Goal: Task Accomplishment & Management: Complete application form

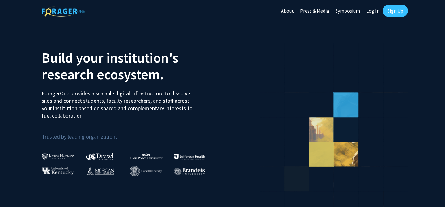
click at [398, 9] on link "Sign Up" at bounding box center [394, 11] width 25 height 12
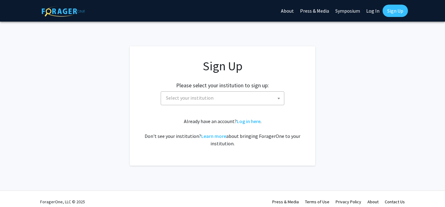
click at [217, 97] on span "Select your institution" at bounding box center [223, 98] width 120 height 13
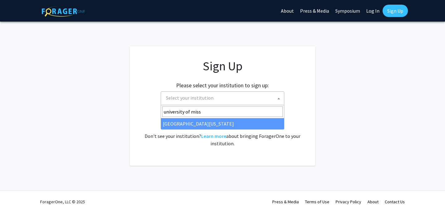
type input "university of miss"
select select "33"
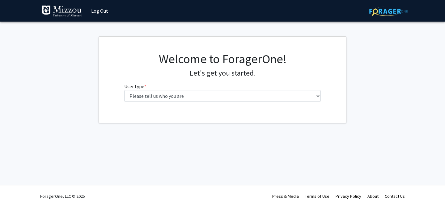
click at [237, 88] on fg-select "User type * required Please tell us who you are Undergraduate Student Master's …" at bounding box center [222, 92] width 197 height 19
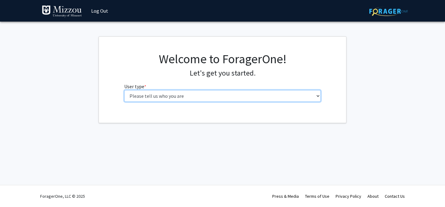
click at [237, 94] on select "Please tell us who you are Undergraduate Student Master's Student Doctoral Cand…" at bounding box center [222, 96] width 197 height 12
select select "1: undergrad"
click at [124, 90] on select "Please tell us who you are Undergraduate Student Master's Student Doctoral Cand…" at bounding box center [222, 96] width 197 height 12
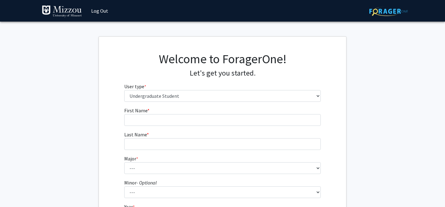
click at [233, 114] on fg-input "First Name * required" at bounding box center [222, 116] width 197 height 19
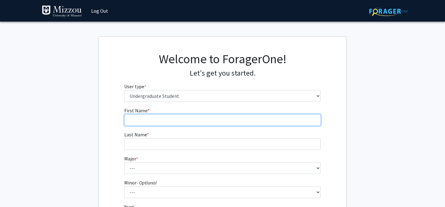
click at [229, 119] on input "First Name * required" at bounding box center [222, 120] width 197 height 12
type input "[PERSON_NAME]"
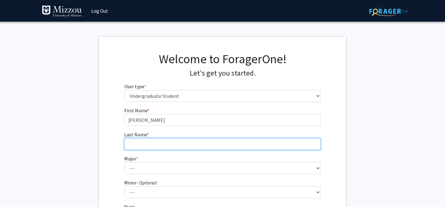
click at [213, 142] on input "Last Name * required" at bounding box center [222, 144] width 197 height 12
type input "j"
type input "[PERSON_NAME]"
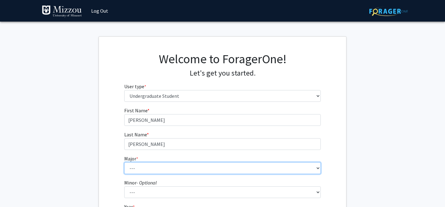
click at [174, 170] on select "--- Agribusiness Management Agricultural Education Agricultural Education: Comm…" at bounding box center [222, 168] width 197 height 12
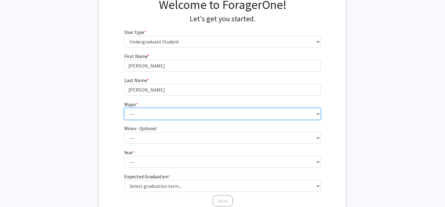
scroll to position [57, 0]
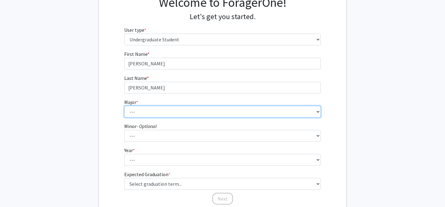
click at [142, 107] on select "--- Agribusiness Management Agricultural Education Agricultural Education: Comm…" at bounding box center [222, 112] width 197 height 12
select select "90: 2587"
click at [124, 106] on select "--- Agribusiness Management Agricultural Education Agricultural Education: Comm…" at bounding box center [222, 112] width 197 height 12
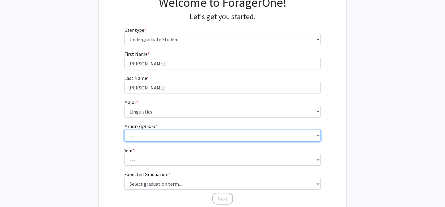
click at [155, 134] on select "--- Accountancy Aerospace Engineering Aerospace Studies Agribusiness Management…" at bounding box center [222, 136] width 197 height 12
select select "29: 1985"
click at [124, 130] on select "--- Accountancy Aerospace Engineering Aerospace Studies Agribusiness Management…" at bounding box center [222, 136] width 197 height 12
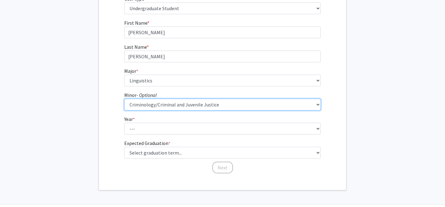
scroll to position [88, 0]
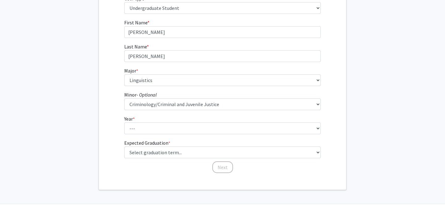
click at [174, 135] on form "First Name * required [PERSON_NAME] Last Name * required [PERSON_NAME] Major * …" at bounding box center [222, 93] width 197 height 149
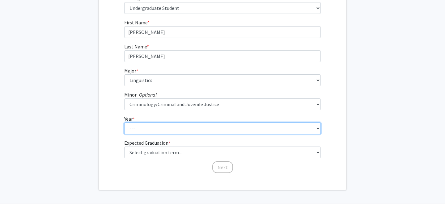
click at [174, 129] on select "--- First-year Sophomore Junior Senior Postbaccalaureate Certificate" at bounding box center [222, 129] width 197 height 12
select select "4: senior"
click at [124, 123] on select "--- First-year Sophomore Junior Senior Postbaccalaureate Certificate" at bounding box center [222, 129] width 197 height 12
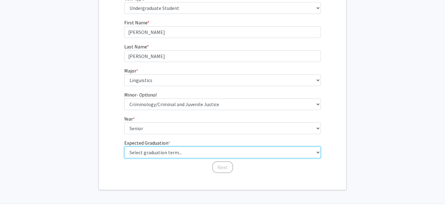
click at [163, 153] on select "Select graduation term... Spring 2025 Summer 2025 Fall 2025 Winter 2025 Spring …" at bounding box center [222, 153] width 197 height 12
click at [124, 147] on select "Select graduation term... Spring 2025 Summer 2025 Fall 2025 Winter 2025 Spring …" at bounding box center [222, 153] width 197 height 12
click at [266, 152] on select "Select graduation term... Spring 2025 Summer 2025 Fall 2025 Winter 2025 Spring …" at bounding box center [222, 153] width 197 height 12
select select "5: spring_2026"
click at [124, 147] on select "Select graduation term... Spring 2025 Summer 2025 Fall 2025 Winter 2025 Spring …" at bounding box center [222, 153] width 197 height 12
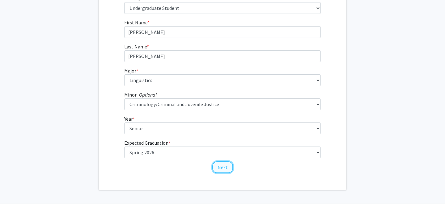
click at [228, 168] on button "Next" at bounding box center [222, 168] width 21 height 12
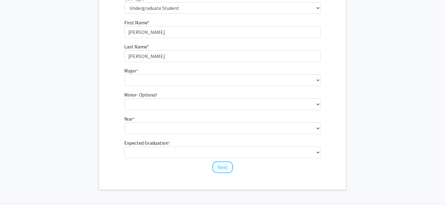
scroll to position [0, 0]
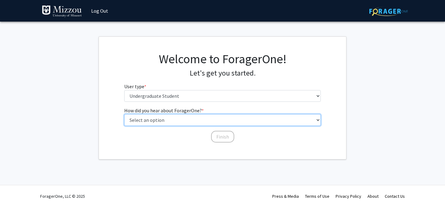
click at [228, 120] on select "Select an option Peer/student recommendation Faculty/staff recommendation Unive…" at bounding box center [222, 120] width 197 height 12
select select "5: other"
click at [124, 114] on select "Select an option Peer/student recommendation Faculty/staff recommendation Unive…" at bounding box center [222, 120] width 197 height 12
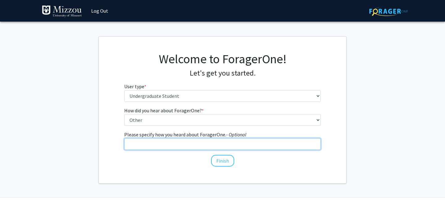
click at [221, 142] on input "Please specify how you heard about ForagerOne. - Optional" at bounding box center [222, 144] width 197 height 12
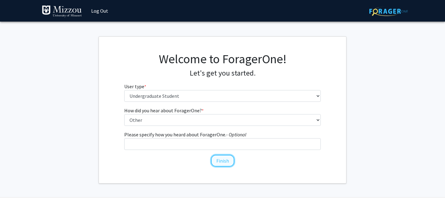
click at [224, 161] on button "Finish" at bounding box center [222, 161] width 23 height 12
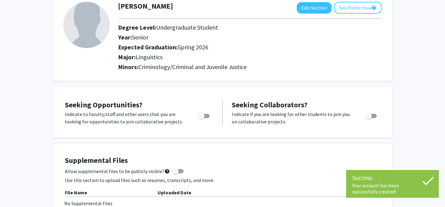
scroll to position [39, 0]
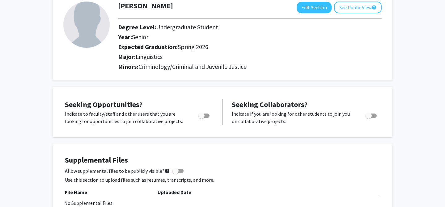
click at [207, 116] on span "Toggle" at bounding box center [203, 116] width 11 height 4
click at [201, 118] on input "Are you actively seeking opportunities?" at bounding box center [201, 118] width 0 height 0
checkbox input "true"
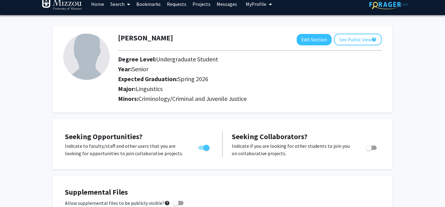
scroll to position [0, 0]
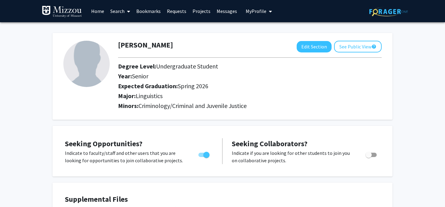
click at [191, 10] on link "Projects" at bounding box center [201, 11] width 24 height 22
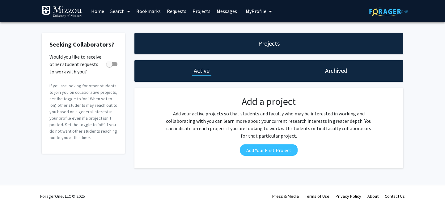
click at [100, 12] on link "Home" at bounding box center [97, 11] width 19 height 22
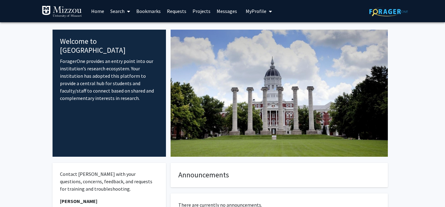
click at [128, 13] on icon at bounding box center [128, 11] width 3 height 5
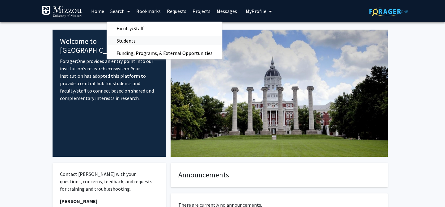
click at [139, 42] on span "Students" at bounding box center [126, 41] width 38 height 12
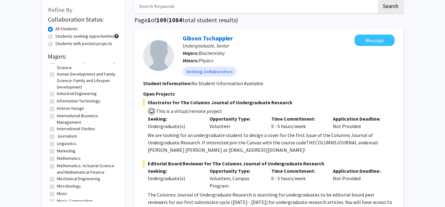
scroll to position [432, 0]
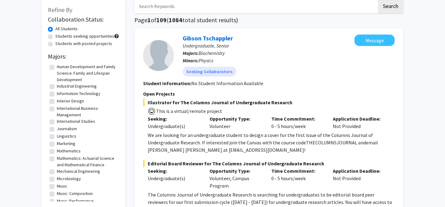
click at [57, 140] on label "Linguistics" at bounding box center [66, 136] width 19 height 6
click at [57, 137] on input "Linguistics" at bounding box center [59, 135] width 4 height 4
checkbox input "true"
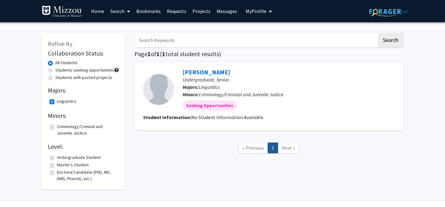
click at [254, 11] on span "My Profile" at bounding box center [256, 11] width 21 height 6
click at [269, 32] on span "[PERSON_NAME]" at bounding box center [283, 28] width 37 height 7
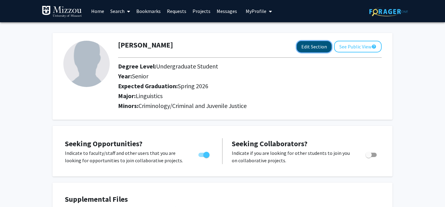
click at [309, 50] on button "Edit Section" at bounding box center [313, 46] width 35 height 11
select select "senior"
select select "33: spring_2026"
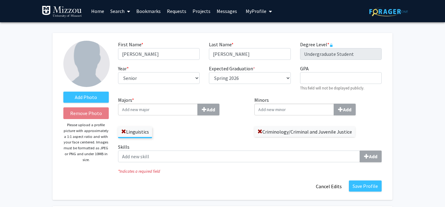
click at [182, 111] on input "Majors * Add" at bounding box center [158, 110] width 80 height 12
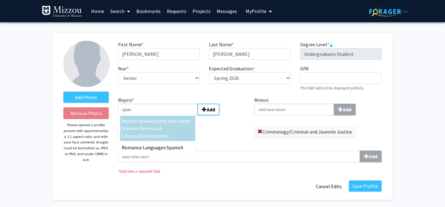
type input "span"
click at [173, 140] on div "Human Development and Family Science: Family and Life span Development" at bounding box center [157, 128] width 75 height 25
click at [173, 116] on input "span" at bounding box center [158, 110] width 80 height 12
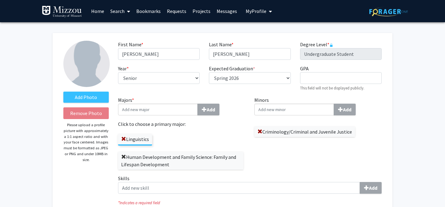
click at [123, 157] on span at bounding box center [123, 157] width 5 height 5
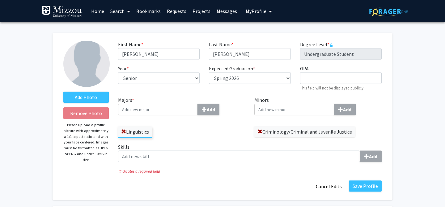
click at [153, 110] on input "Majors * Add" at bounding box center [158, 110] width 80 height 12
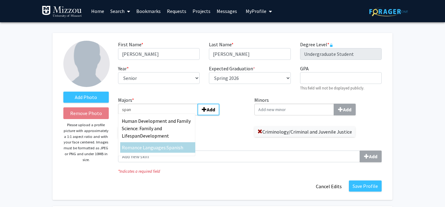
type input "span"
click at [153, 145] on span "Romance Languages:" at bounding box center [144, 148] width 45 height 6
click at [153, 116] on input "span" at bounding box center [158, 110] width 80 height 12
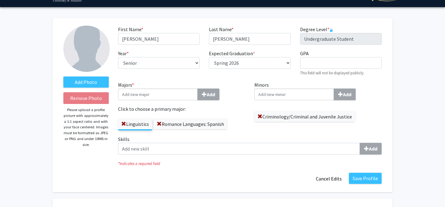
scroll to position [18, 0]
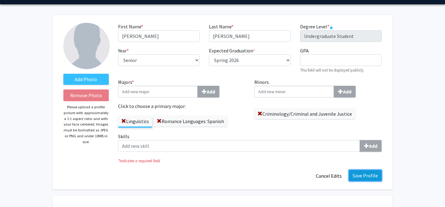
click at [372, 175] on button "Save Profile" at bounding box center [365, 175] width 33 height 11
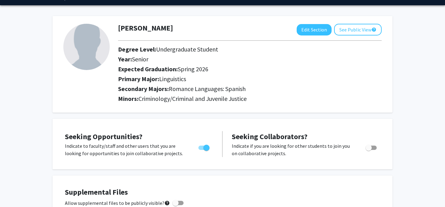
scroll to position [0, 0]
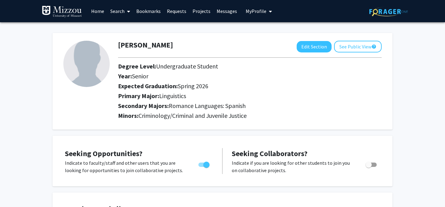
click at [129, 11] on icon at bounding box center [128, 11] width 3 height 5
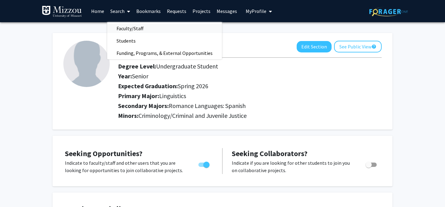
click at [131, 28] on span "Faculty/Staff" at bounding box center [129, 28] width 45 height 12
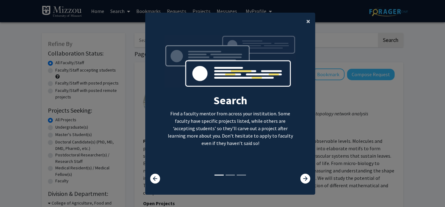
click at [305, 21] on button "×" at bounding box center [308, 21] width 14 height 17
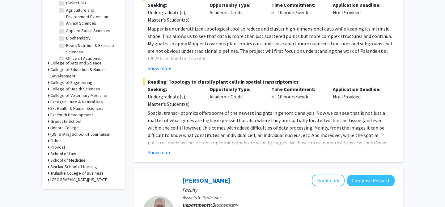
scroll to position [216, 0]
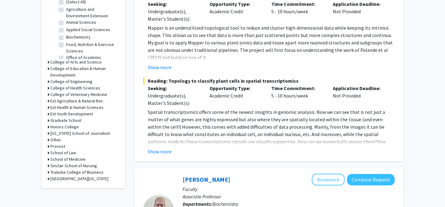
click at [47, 62] on div "Refine By Collaboration Status: Collaboration Status All Faculty/Staff Collabor…" at bounding box center [83, 2] width 83 height 371
click at [48, 61] on icon at bounding box center [49, 62] width 2 height 6
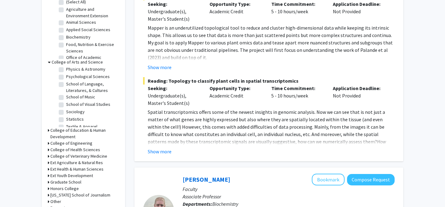
scroll to position [161, 0]
click at [66, 84] on label "School of Language, Literatures, & Cultures" at bounding box center [91, 87] width 51 height 13
click at [66, 84] on input "School of Language, Literatures, & Cultures" at bounding box center [68, 83] width 4 height 4
checkbox input "true"
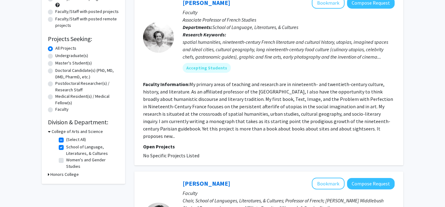
scroll to position [72, 0]
click at [66, 147] on label "School of Language, Literatures, & Cultures" at bounding box center [91, 150] width 51 height 13
click at [66, 147] on input "School of Language, Literatures, & Cultures" at bounding box center [68, 146] width 4 height 4
checkbox input "false"
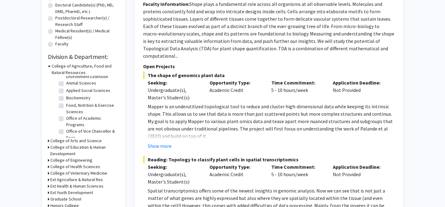
scroll to position [18, 0]
click at [49, 65] on icon at bounding box center [49, 66] width 3 height 6
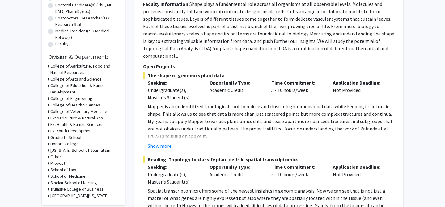
click at [48, 80] on icon at bounding box center [49, 79] width 2 height 6
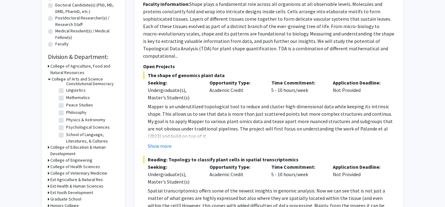
scroll to position [116, 0]
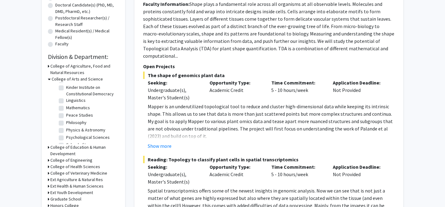
click at [66, 101] on label "Linguistics" at bounding box center [75, 100] width 19 height 6
click at [66, 101] on input "Linguistics" at bounding box center [68, 99] width 4 height 4
checkbox input "true"
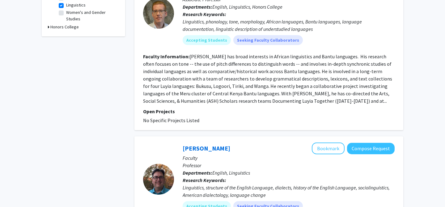
scroll to position [221, 0]
